Goal: Transaction & Acquisition: Purchase product/service

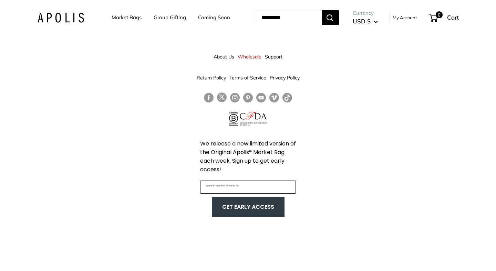
click at [237, 188] on input "Enter your email" at bounding box center [248, 187] width 96 height 13
click at [456, 132] on div "About Us Wholesale Support Return Policy Terms of Service Privacy Policy We rel…" at bounding box center [248, 135] width 496 height 271
click at [115, 17] on link "Market Bags" at bounding box center [127, 18] width 30 height 10
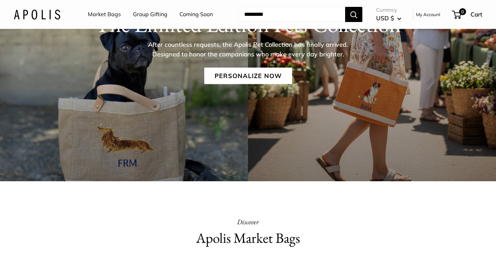
scroll to position [102, 0]
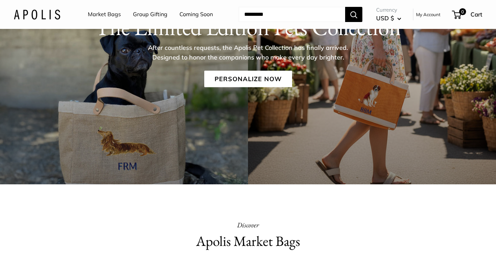
click at [134, 137] on div "The Limited Edition Pets Collection After countless requests, the Apolis Pet Co…" at bounding box center [248, 61] width 496 height 248
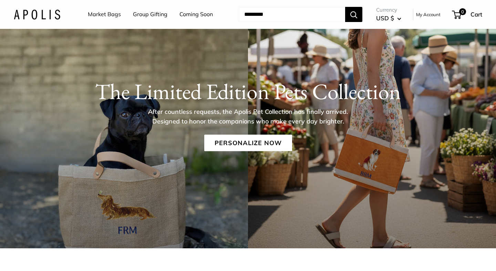
scroll to position [39, 0]
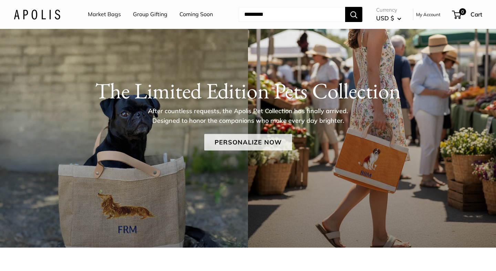
click at [241, 145] on link "Personalize Now" at bounding box center [248, 142] width 88 height 17
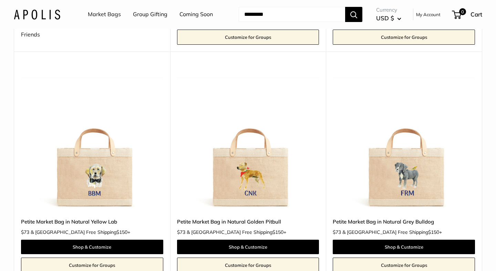
scroll to position [298, 0]
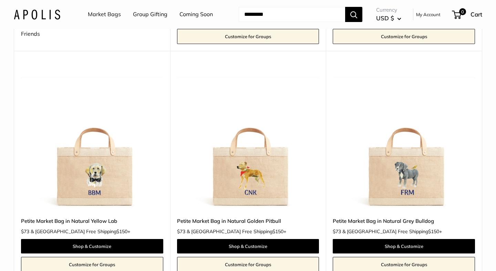
click at [0, 0] on img at bounding box center [0, 0] width 0 height 0
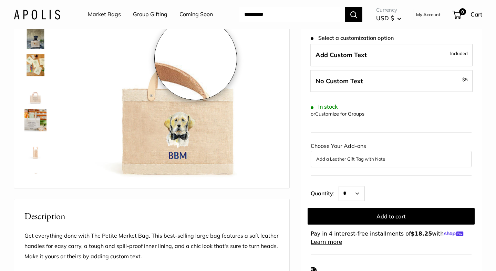
scroll to position [97, 0]
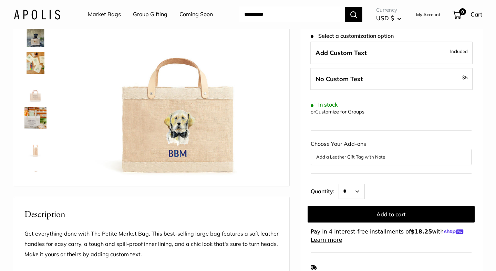
click at [104, 13] on link "Market Bags" at bounding box center [104, 14] width 33 height 10
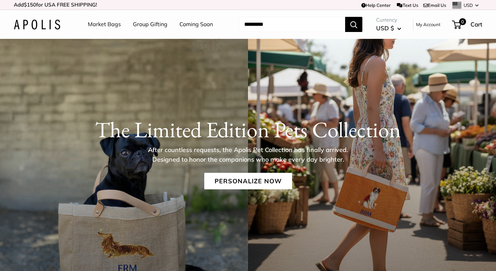
click at [305, 28] on input "Search..." at bounding box center [292, 24] width 106 height 15
type input "**********"
click at [354, 24] on button "Search" at bounding box center [353, 24] width 17 height 15
click at [96, 25] on link "Market Bags" at bounding box center [104, 24] width 33 height 10
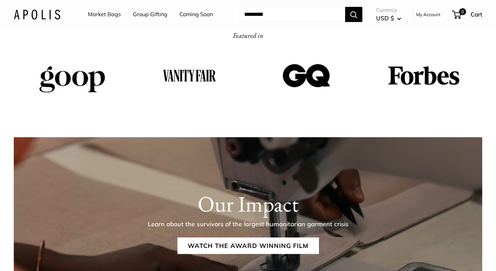
scroll to position [865, 0]
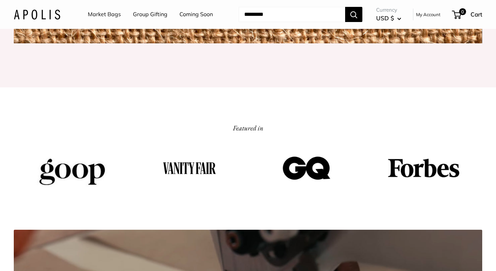
click at [111, 15] on link "Market Bags" at bounding box center [104, 14] width 33 height 10
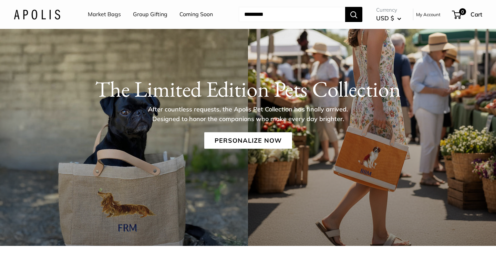
scroll to position [76, 0]
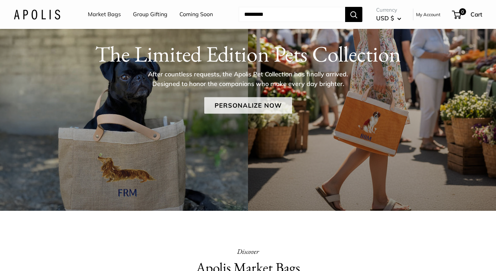
click at [257, 107] on link "Personalize Now" at bounding box center [248, 105] width 88 height 17
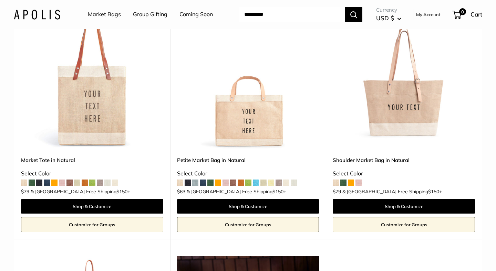
scroll to position [1554, 0]
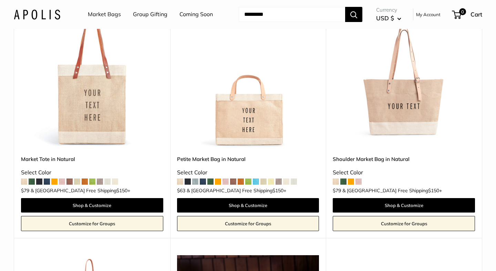
click at [92, 179] on span at bounding box center [92, 182] width 6 height 6
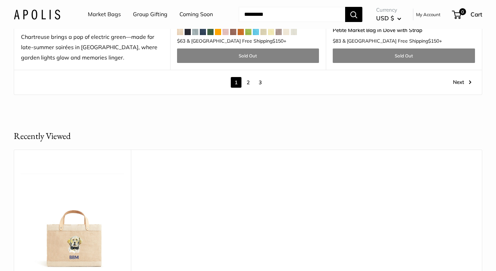
scroll to position [3848, 0]
